Goal: Find specific page/section: Find specific page/section

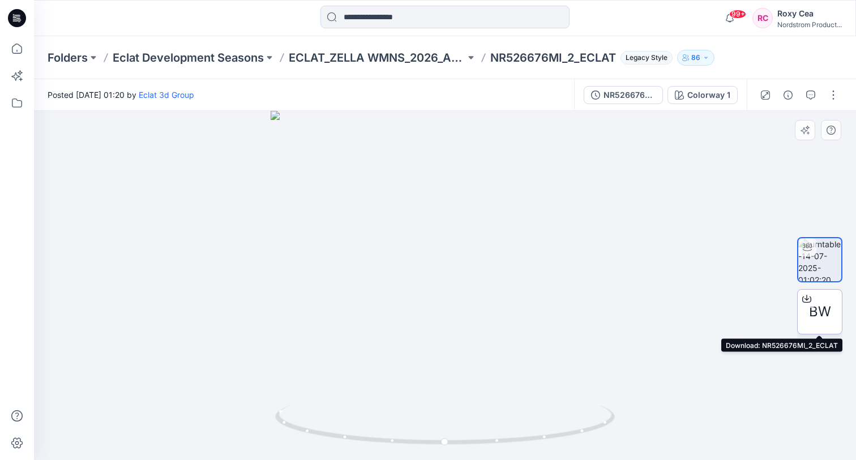
click at [816, 314] on span "BW" at bounding box center [820, 312] width 22 height 20
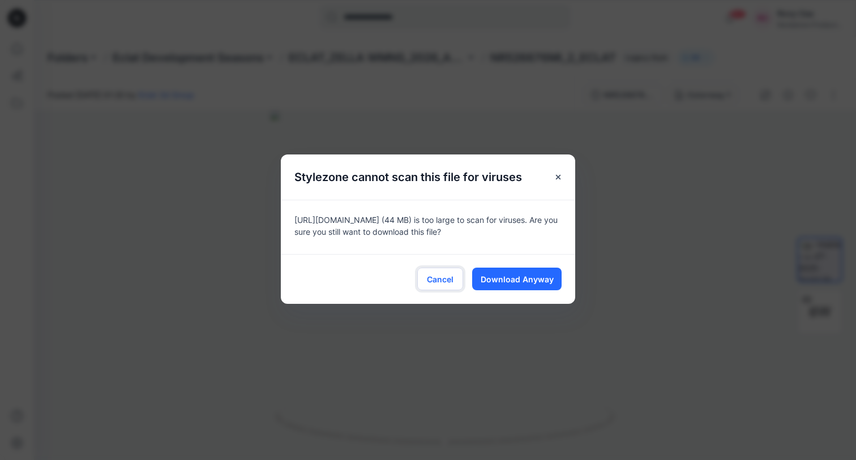
click at [434, 282] on span "Cancel" at bounding box center [440, 279] width 27 height 12
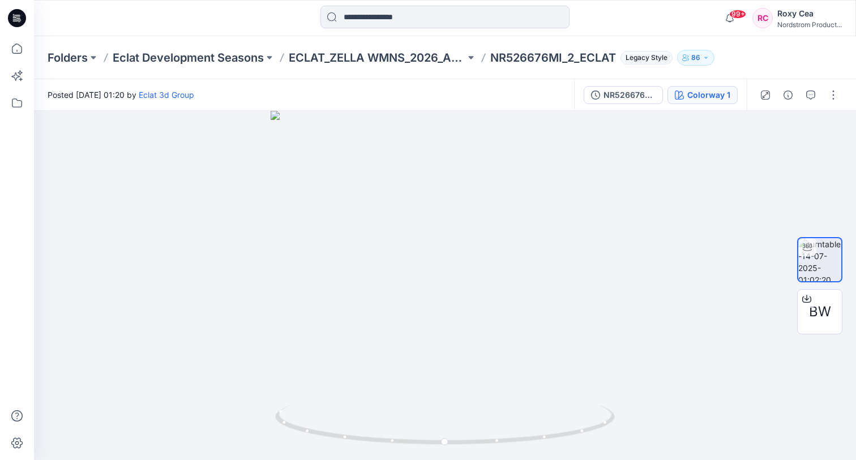
click at [727, 92] on div "Colorway 1" at bounding box center [708, 95] width 43 height 12
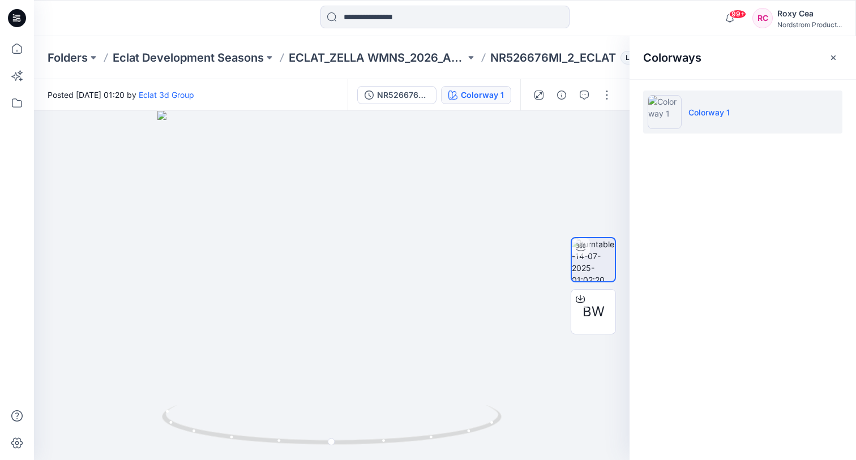
click at [471, 92] on div "Colorway 1" at bounding box center [482, 95] width 43 height 12
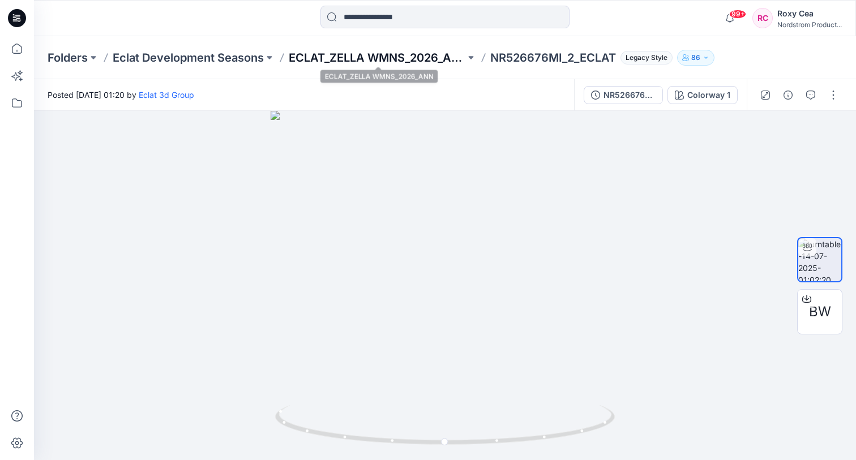
click at [385, 61] on p "ECLAT_ZELLA WMNS_2026_ANN" at bounding box center [377, 58] width 177 height 16
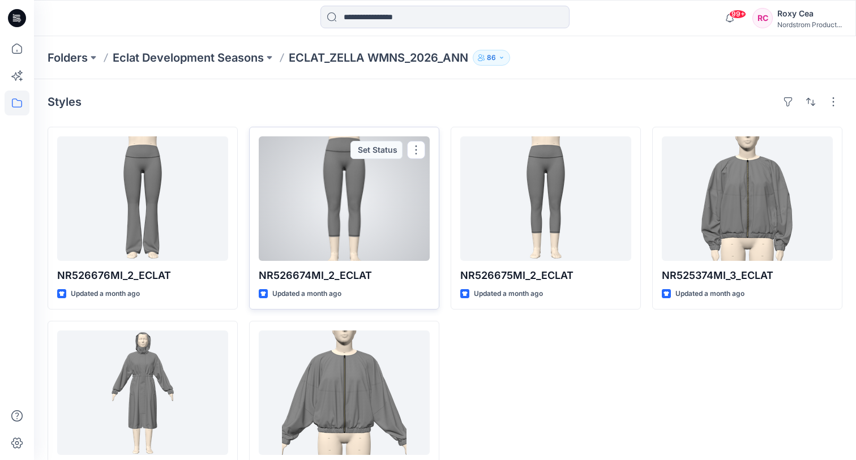
click at [385, 250] on div at bounding box center [344, 198] width 171 height 125
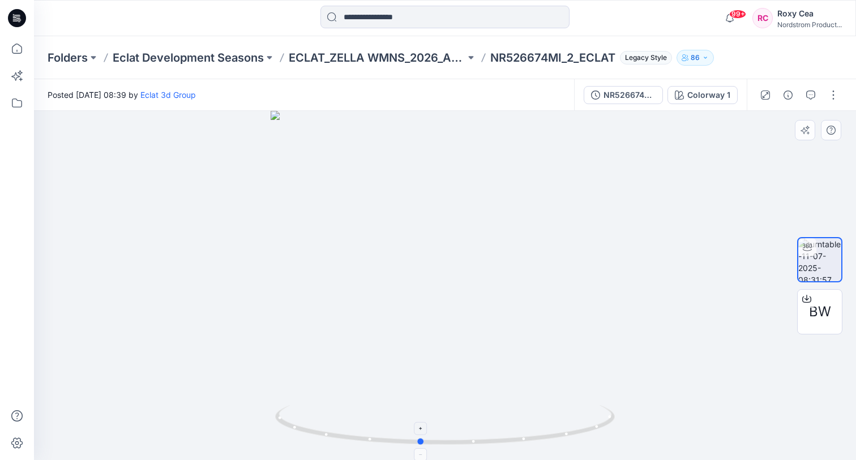
drag, startPoint x: 456, startPoint y: 442, endPoint x: 422, endPoint y: 440, distance: 34.6
click at [422, 440] on icon at bounding box center [446, 426] width 342 height 42
drag, startPoint x: 484, startPoint y: 267, endPoint x: 346, endPoint y: 256, distance: 138.0
click at [346, 256] on div at bounding box center [445, 285] width 822 height 349
drag, startPoint x: 499, startPoint y: 263, endPoint x: 356, endPoint y: 275, distance: 143.2
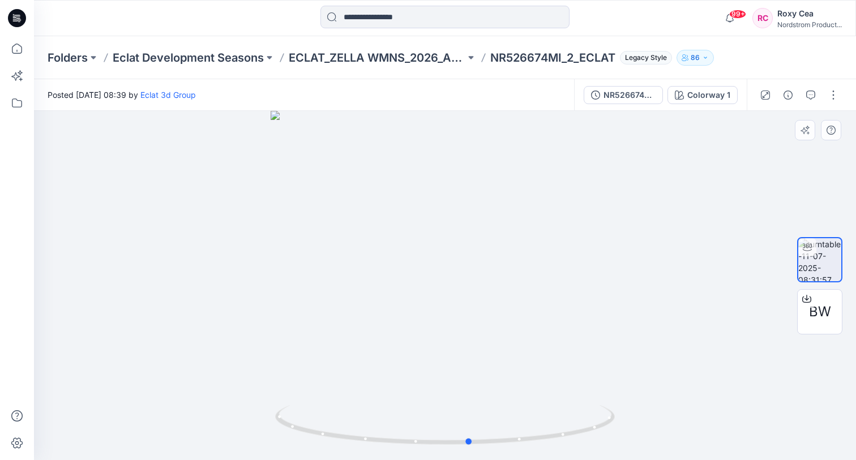
click at [356, 275] on div at bounding box center [445, 285] width 822 height 349
drag, startPoint x: 451, startPoint y: 262, endPoint x: 453, endPoint y: 396, distance: 134.7
click at [453, 396] on img at bounding box center [445, 139] width 1104 height 642
drag, startPoint x: 494, startPoint y: 242, endPoint x: 492, endPoint y: 353, distance: 110.4
click at [492, 353] on img at bounding box center [447, 191] width 1104 height 538
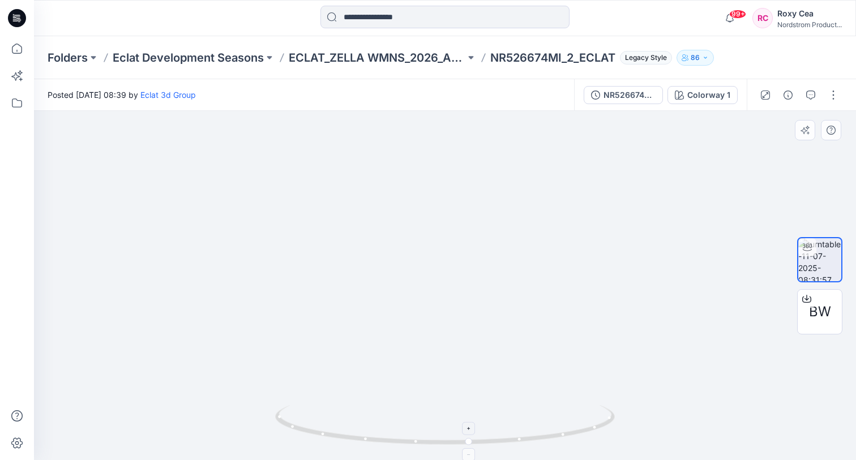
drag, startPoint x: 492, startPoint y: 368, endPoint x: 492, endPoint y: 442, distance: 73.0
click at [492, 442] on div at bounding box center [445, 285] width 822 height 349
drag, startPoint x: 511, startPoint y: 162, endPoint x: 419, endPoint y: 161, distance: 91.7
click at [419, 161] on img at bounding box center [446, 265] width 1104 height 391
click at [472, 455] on icon at bounding box center [469, 455] width 7 height 7
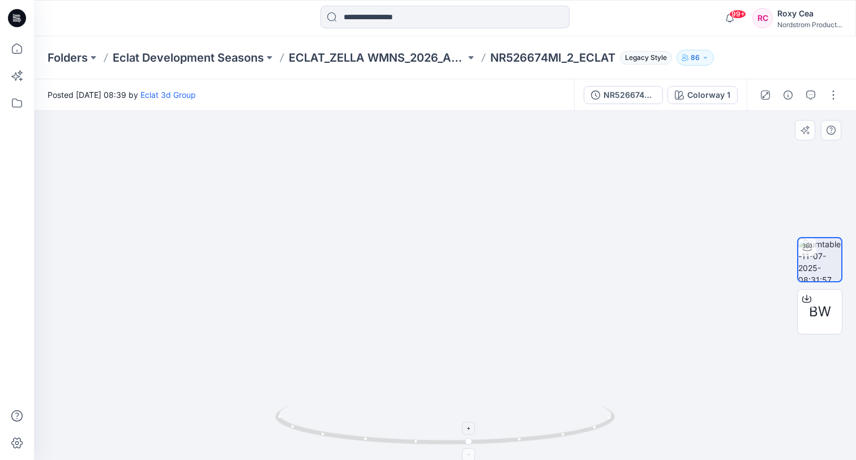
click at [472, 455] on icon at bounding box center [469, 455] width 7 height 7
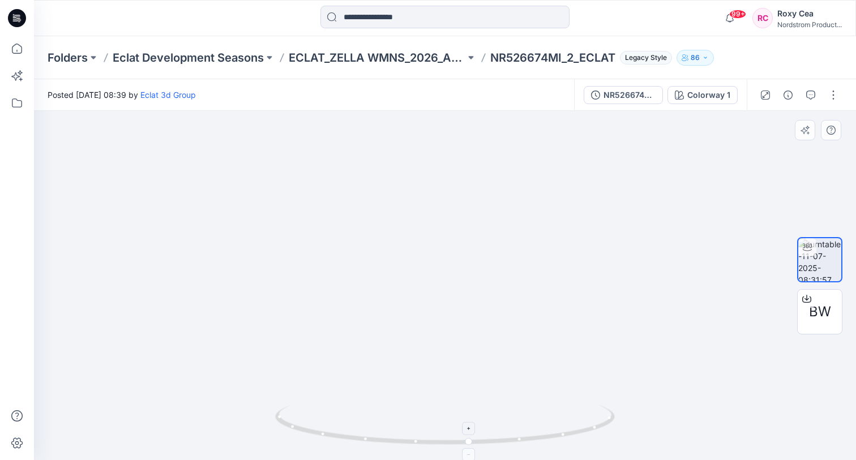
click at [472, 455] on icon at bounding box center [469, 455] width 7 height 7
